Goal: Transaction & Acquisition: Purchase product/service

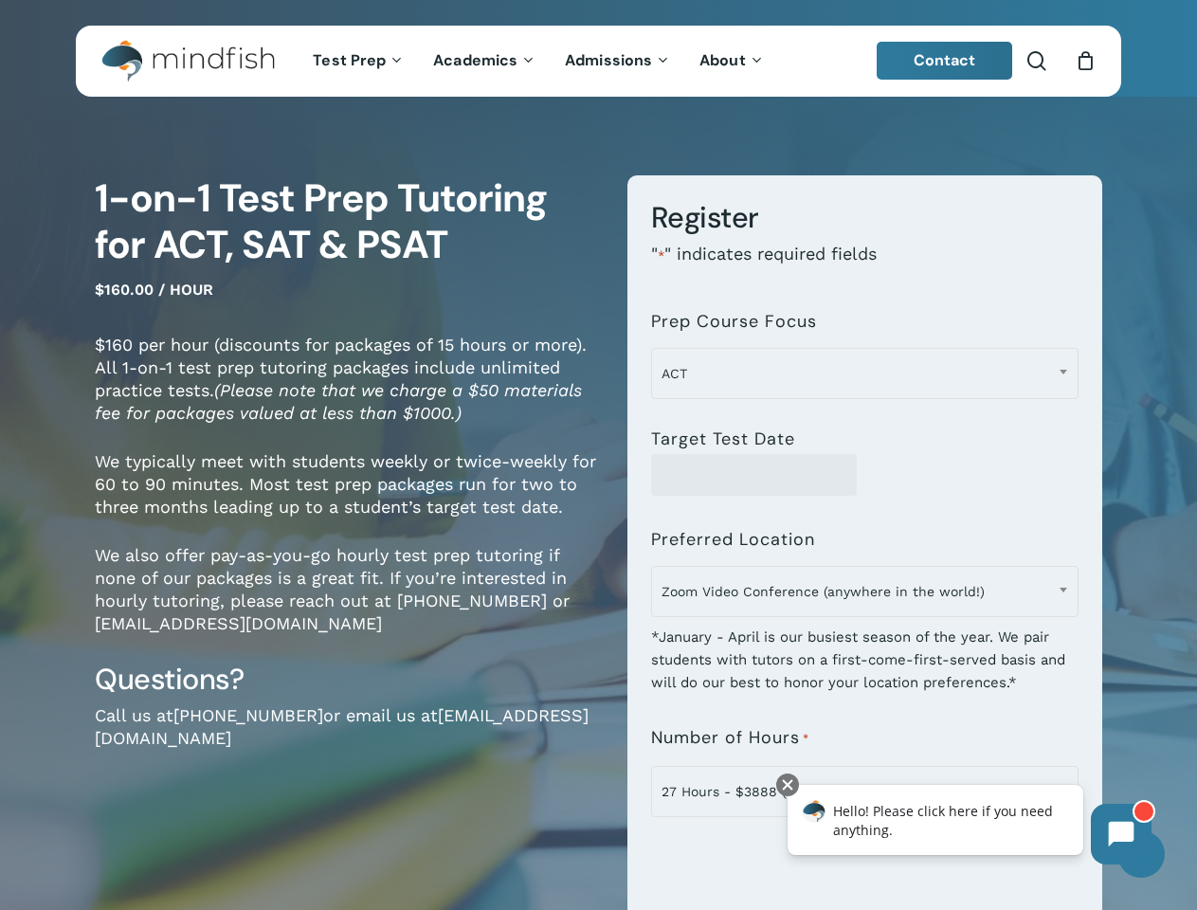
click at [599, 455] on div "**********" at bounding box center [851, 670] width 504 height 991
click at [864, 597] on span "Zoom Video Conference (anywhere in the world!)" at bounding box center [864, 591] width 425 height 40
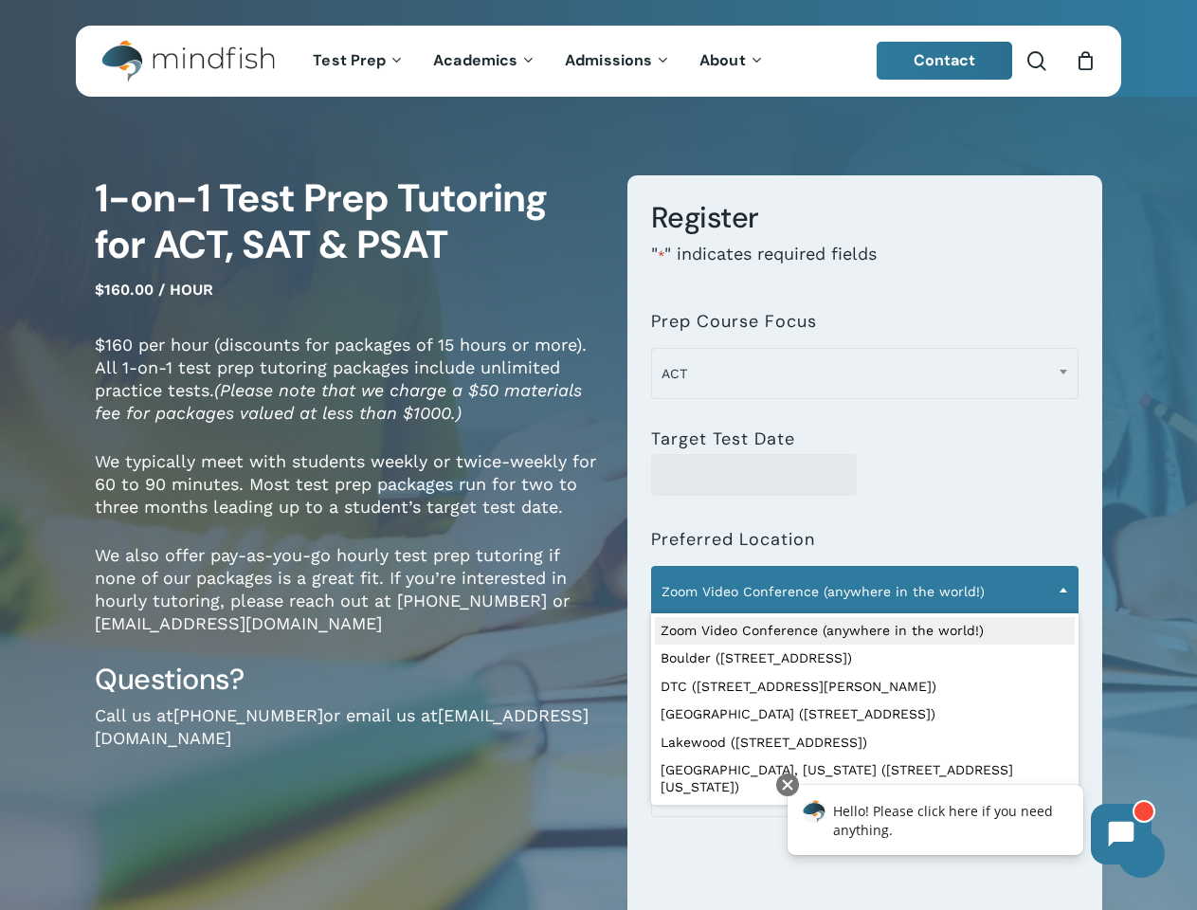
click at [864, 373] on span "ACT" at bounding box center [864, 373] width 425 height 40
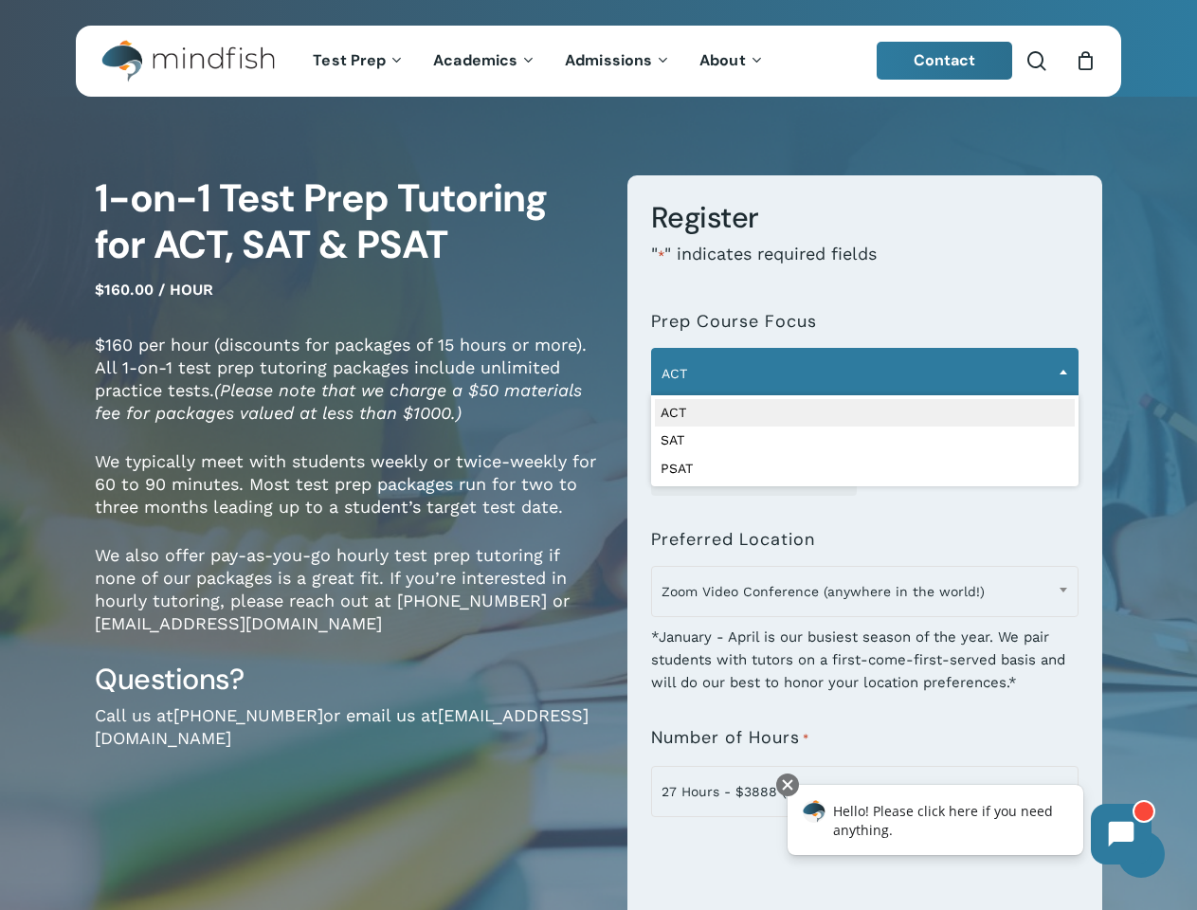
click at [864, 591] on span "Zoom Video Conference (anywhere in the world!)" at bounding box center [864, 591] width 425 height 40
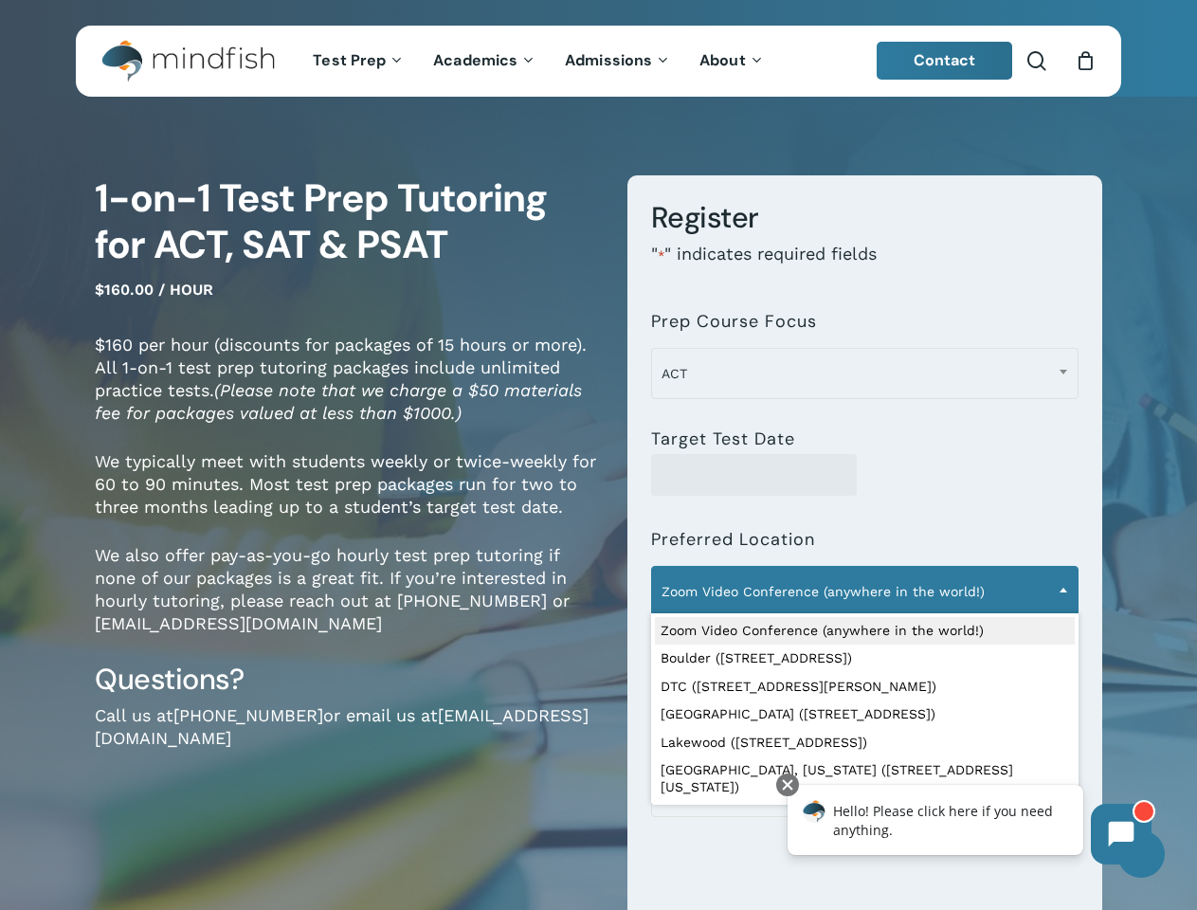
click at [1121, 834] on icon at bounding box center [1122, 834] width 26 height 26
click at [935, 820] on div "Hello! Please click here if you need anything." at bounding box center [935, 819] width 296 height 70
click at [787, 784] on div at bounding box center [787, 784] width 23 height 23
